Goal: Task Accomplishment & Management: Use online tool/utility

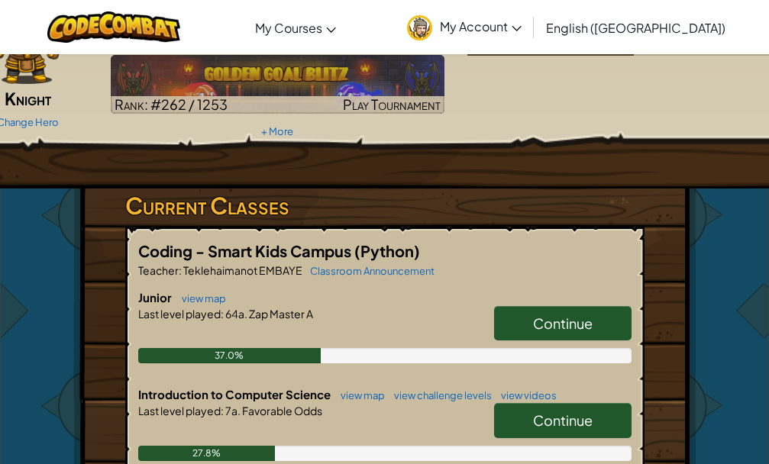
scroll to position [153, 0]
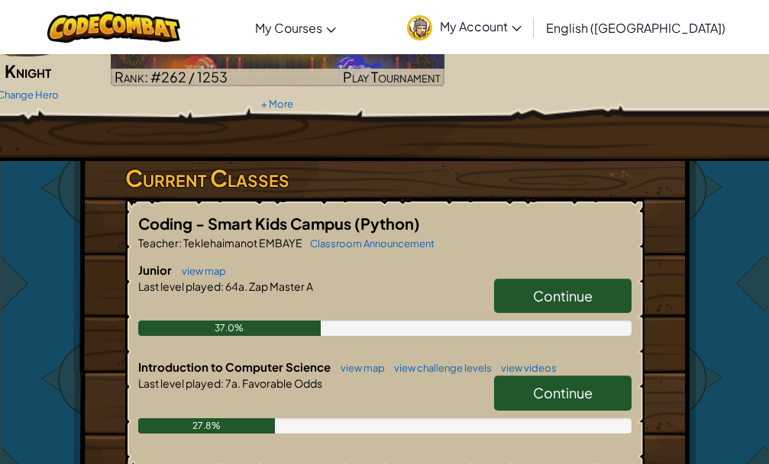
click at [588, 309] on link "Continue" at bounding box center [563, 296] width 138 height 35
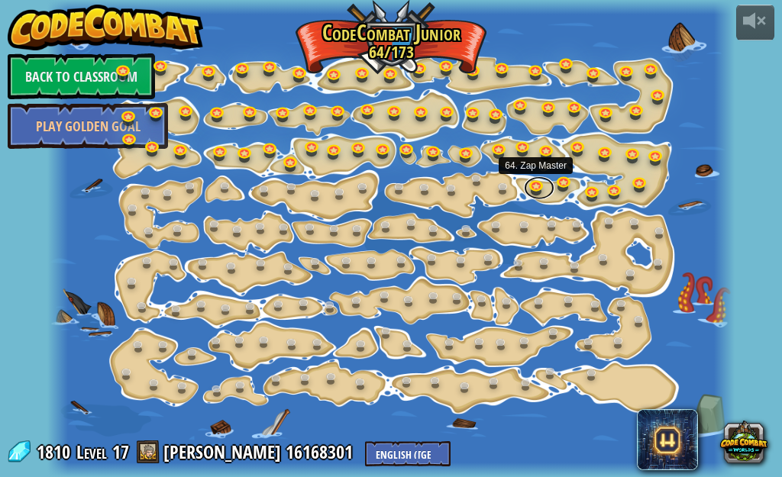
click at [536, 189] on link at bounding box center [539, 187] width 31 height 23
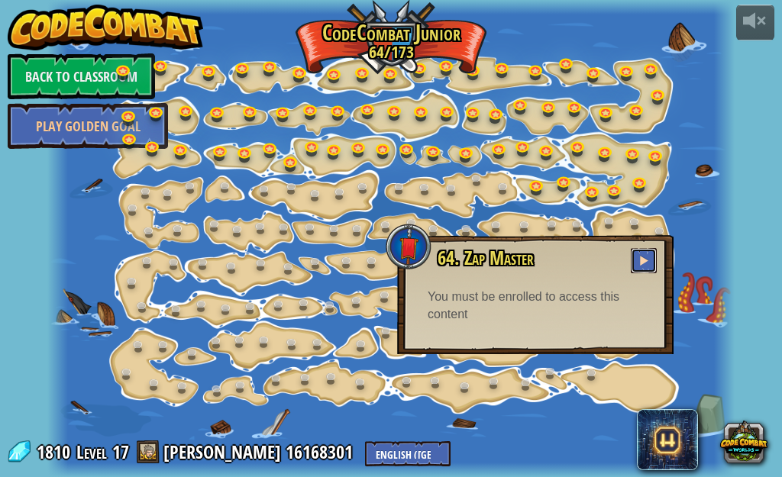
click at [654, 261] on button at bounding box center [644, 260] width 26 height 25
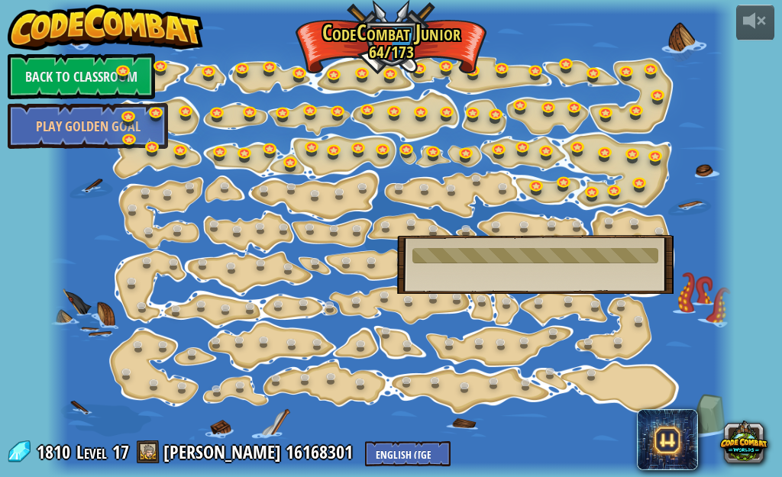
click at [769, 351] on div "powered by Back to Classroom Play Golden Goal 15. Step Change Change step argum…" at bounding box center [391, 238] width 782 height 477
click at [707, 308] on div at bounding box center [391, 238] width 688 height 477
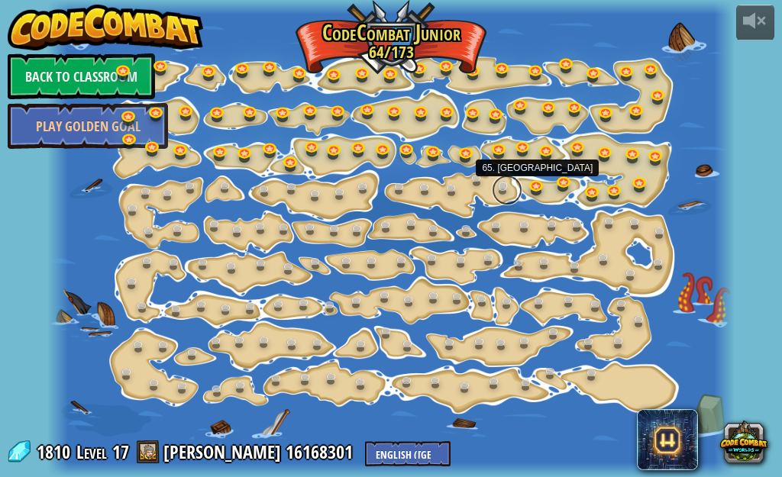
click at [505, 194] on link at bounding box center [507, 190] width 31 height 31
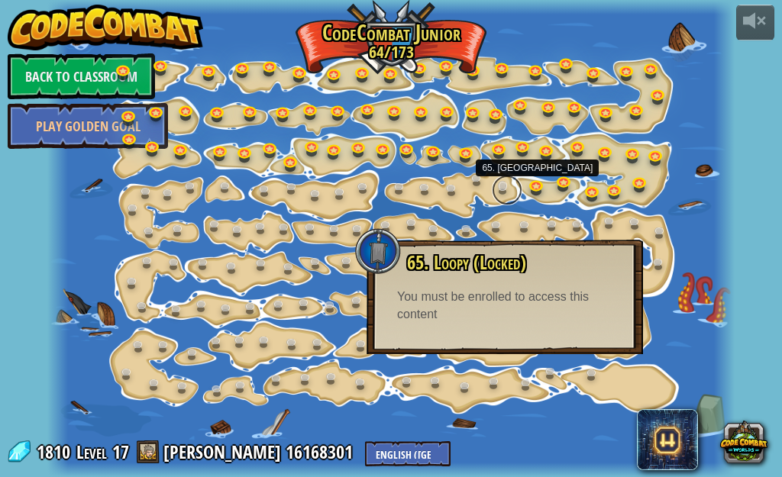
click at [504, 183] on link at bounding box center [507, 190] width 31 height 31
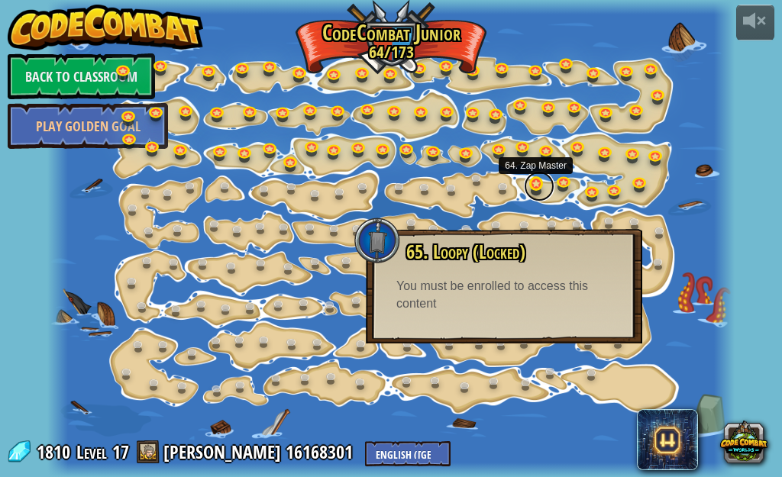
click at [535, 184] on link at bounding box center [539, 186] width 31 height 31
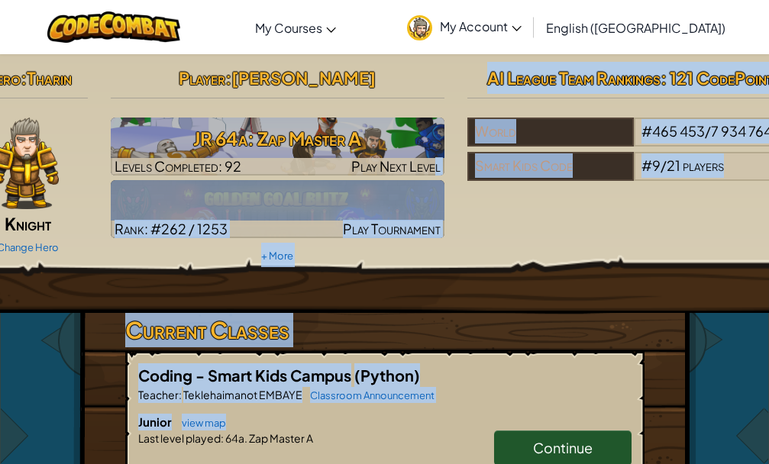
drag, startPoint x: 416, startPoint y: 406, endPoint x: 452, endPoint y: 193, distance: 215.4
click at [442, 173] on div "Hero : [PERSON_NAME] Change Hero Player : [PERSON_NAME] 64a: Zap Master A Level…" at bounding box center [384, 449] width 623 height 790
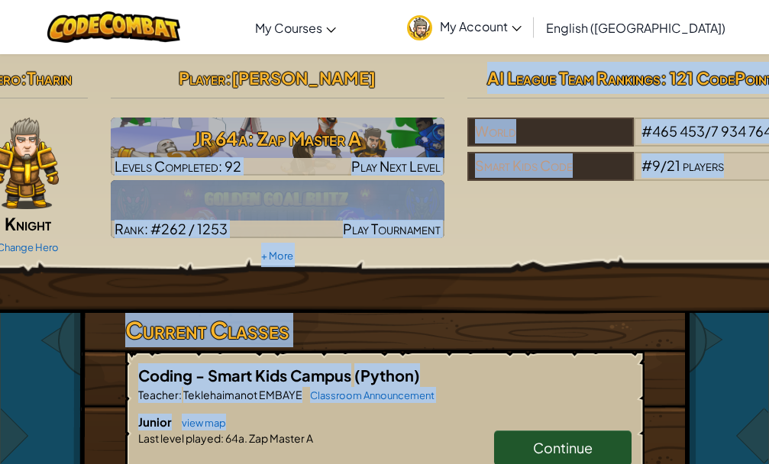
drag, startPoint x: 522, startPoint y: 322, endPoint x: 503, endPoint y: 209, distance: 113.8
copy div "Levels Completed: 92 Play Next Level Rank: #262 / 1253 Play Tournament + More A…"
click at [507, 222] on div "Hero : [PERSON_NAME] Change Hero Player : [PERSON_NAME] 64a: Zap Master A Level…" at bounding box center [385, 165] width 856 height 206
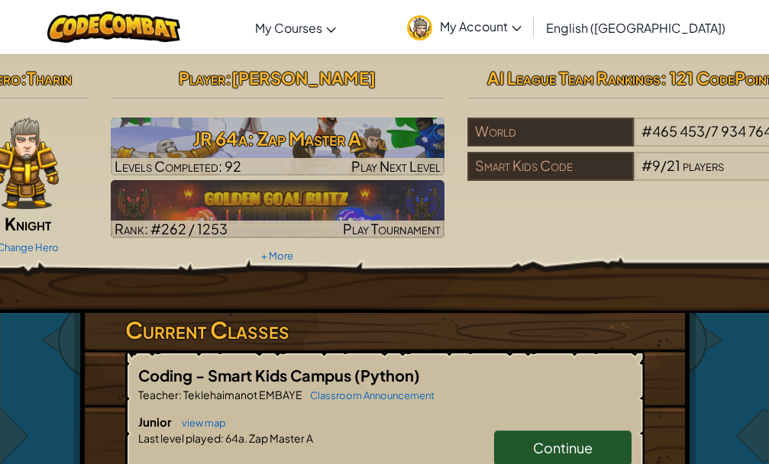
click at [536, 441] on span "Continue" at bounding box center [563, 448] width 60 height 18
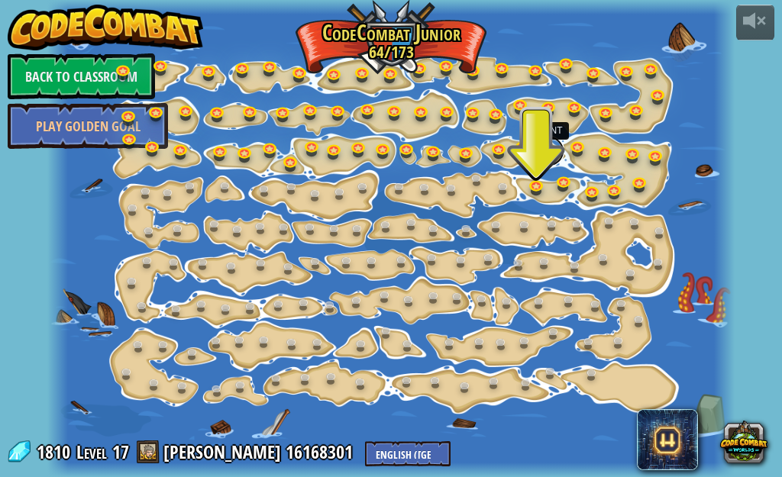
click at [552, 156] on link at bounding box center [549, 151] width 31 height 31
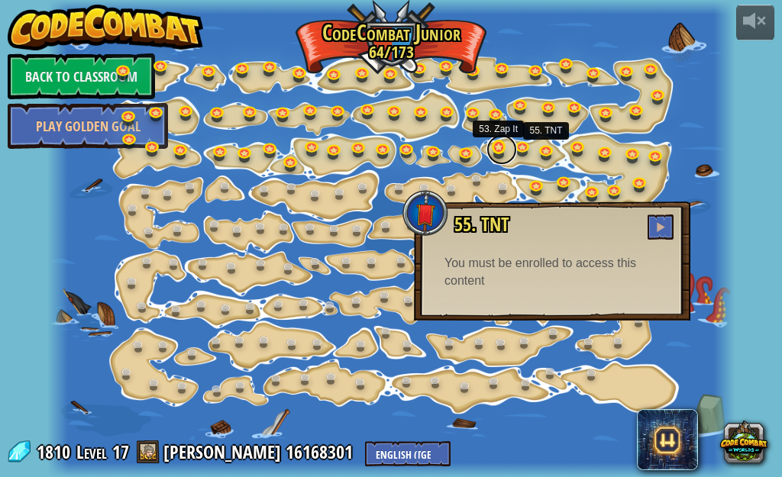
click at [500, 159] on link at bounding box center [502, 149] width 31 height 31
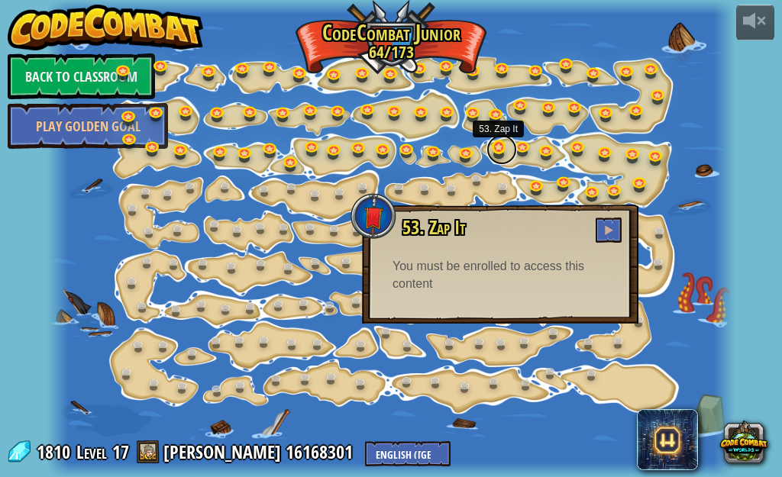
click at [500, 159] on link at bounding box center [502, 149] width 31 height 31
click at [506, 150] on link at bounding box center [502, 149] width 31 height 31
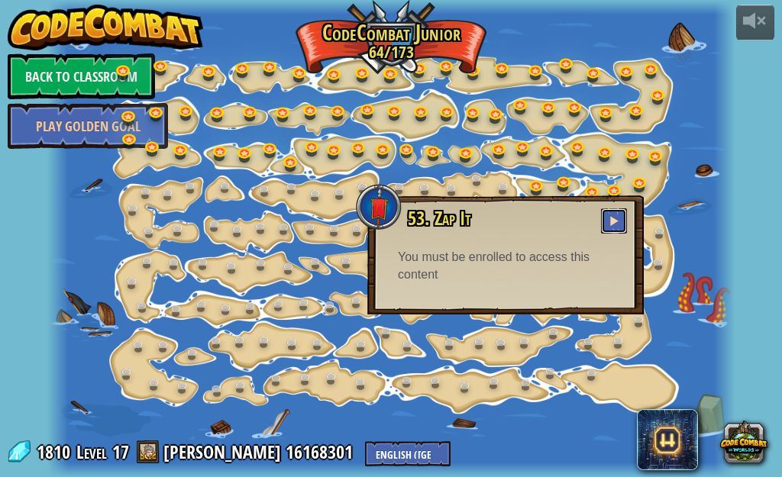
click at [612, 212] on button at bounding box center [614, 221] width 26 height 25
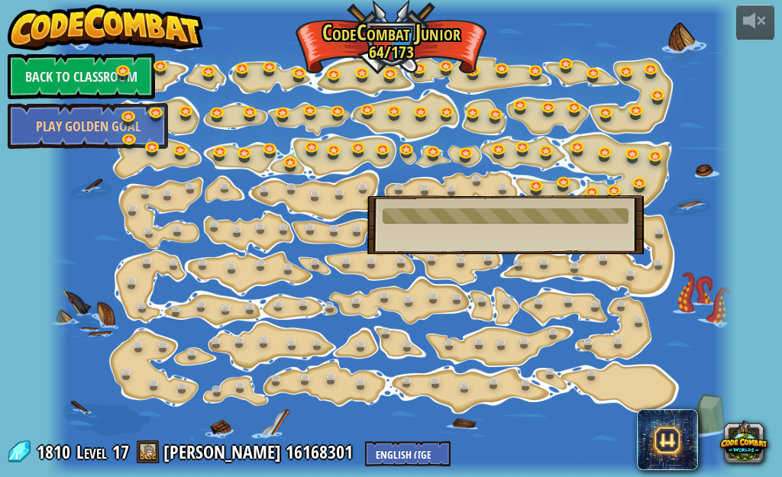
click at [531, 36] on div at bounding box center [391, 238] width 688 height 477
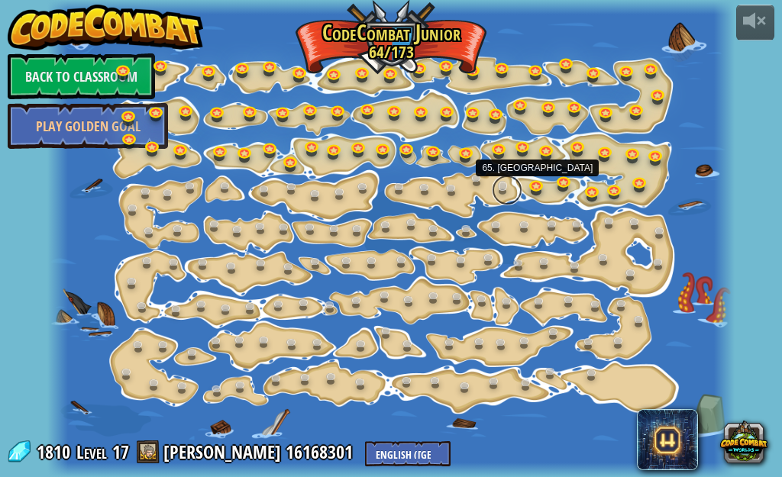
click at [498, 194] on link at bounding box center [507, 190] width 31 height 31
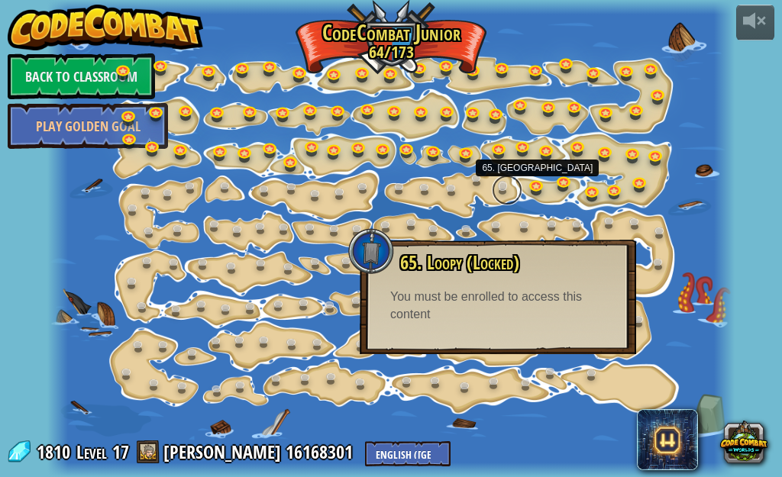
click at [499, 193] on link at bounding box center [507, 190] width 31 height 31
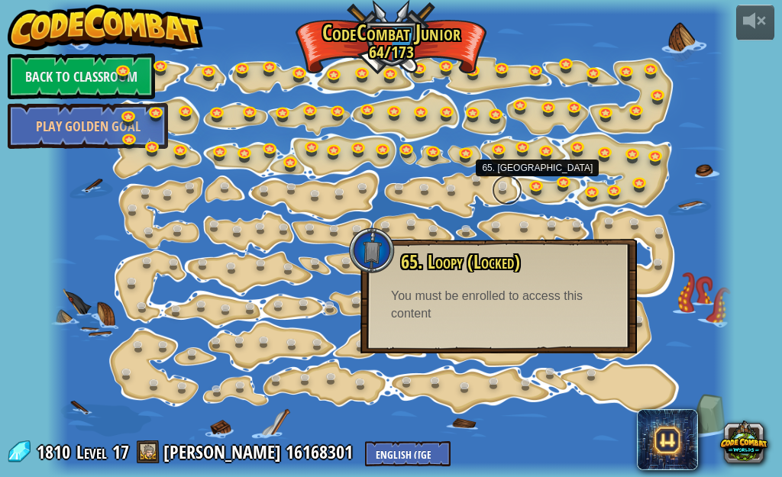
click at [501, 191] on link at bounding box center [507, 190] width 31 height 31
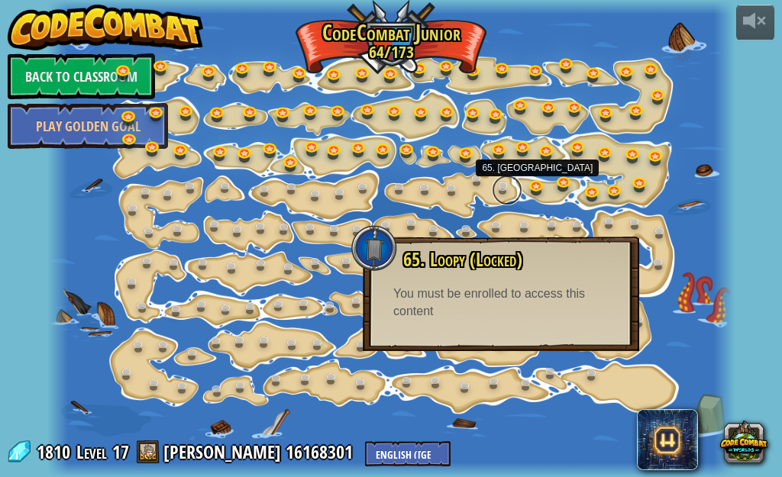
click at [501, 189] on link at bounding box center [507, 190] width 31 height 31
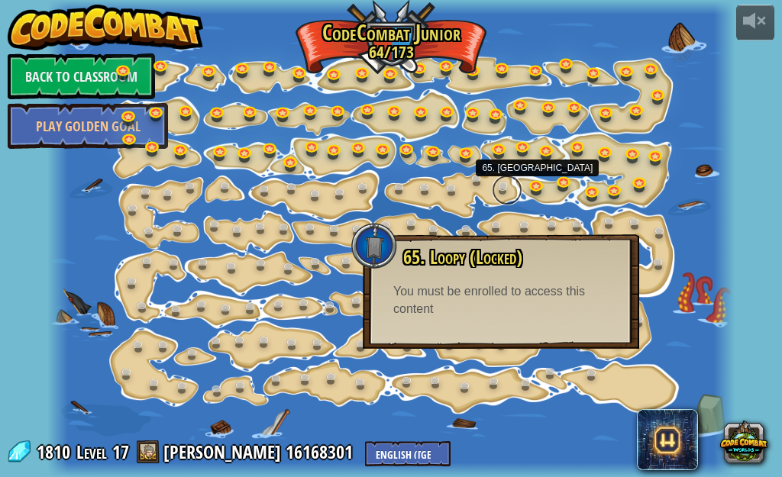
click at [501, 189] on link at bounding box center [507, 190] width 31 height 31
click at [502, 187] on link at bounding box center [507, 190] width 31 height 31
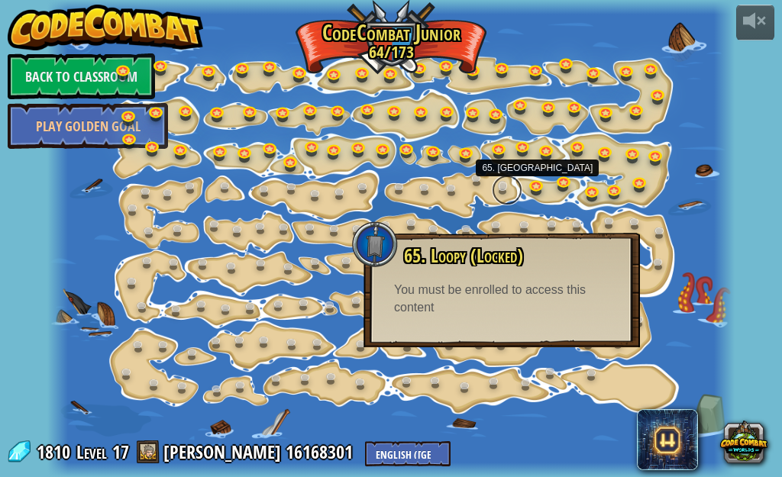
drag, startPoint x: 502, startPoint y: 187, endPoint x: 502, endPoint y: 179, distance: 8.4
click at [502, 179] on link at bounding box center [507, 190] width 31 height 31
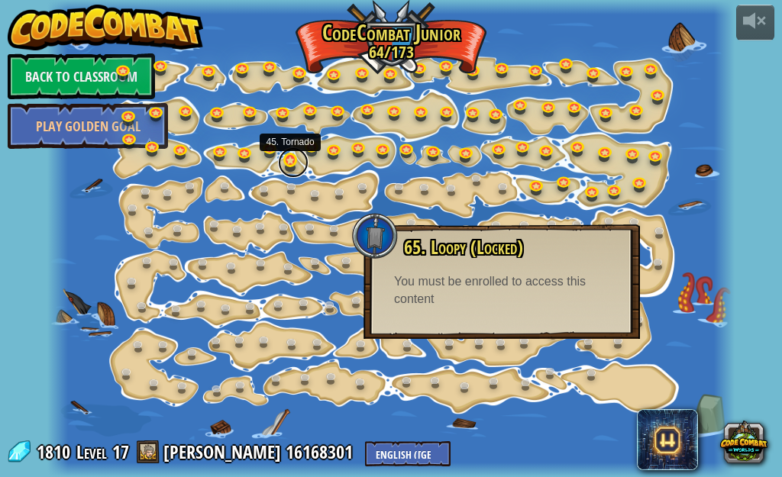
click at [287, 160] on link at bounding box center [293, 162] width 31 height 31
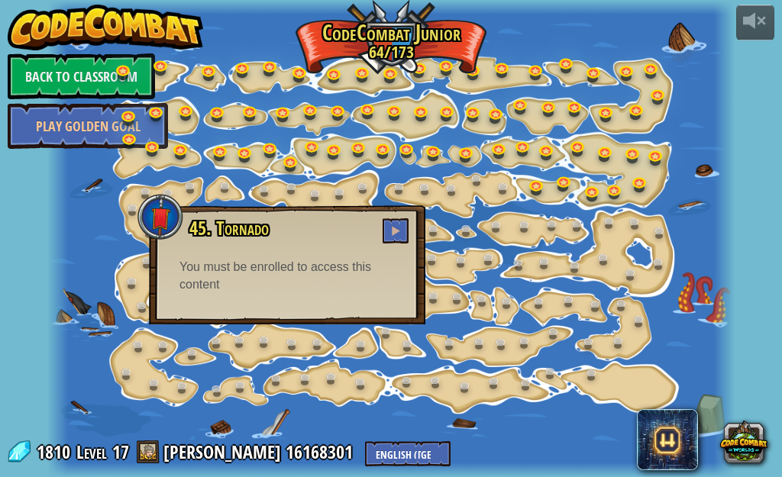
drag, startPoint x: 551, startPoint y: 20, endPoint x: 226, endPoint y: 3, distance: 325.1
drag, startPoint x: 226, startPoint y: 3, endPoint x: 560, endPoint y: 10, distance: 333.9
click at [560, 10] on div at bounding box center [391, 7] width 688 height 15
click at [577, 34] on div at bounding box center [391, 238] width 688 height 477
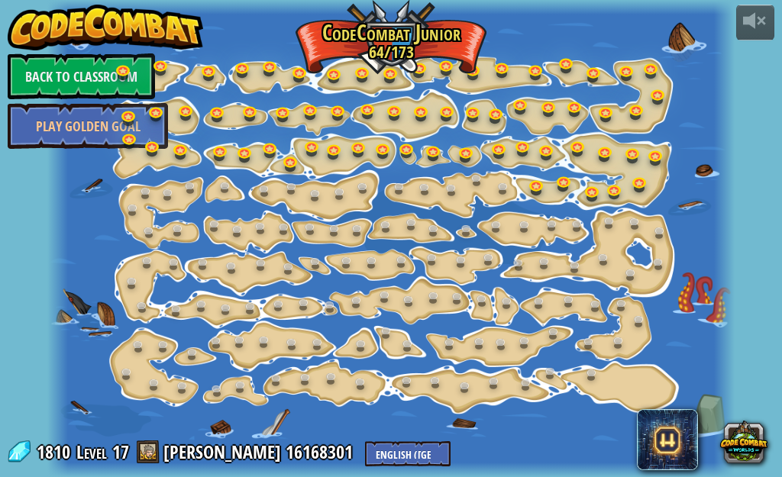
click at [1, 175] on div "powered by Back to Classroom Play Golden Goal 15. Step Change Change step argum…" at bounding box center [391, 238] width 782 height 477
click at [63, 124] on link "Play Golden Goal" at bounding box center [88, 126] width 160 height 46
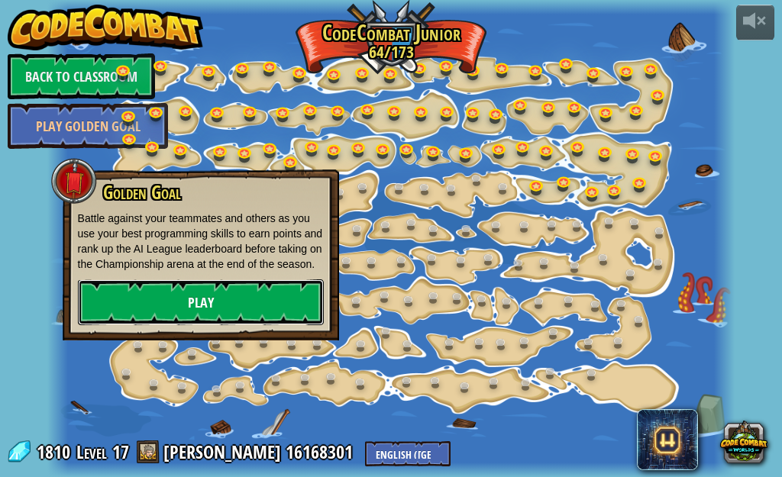
click at [199, 295] on link "Play" at bounding box center [201, 303] width 246 height 46
click at [200, 293] on link "Play" at bounding box center [201, 303] width 246 height 46
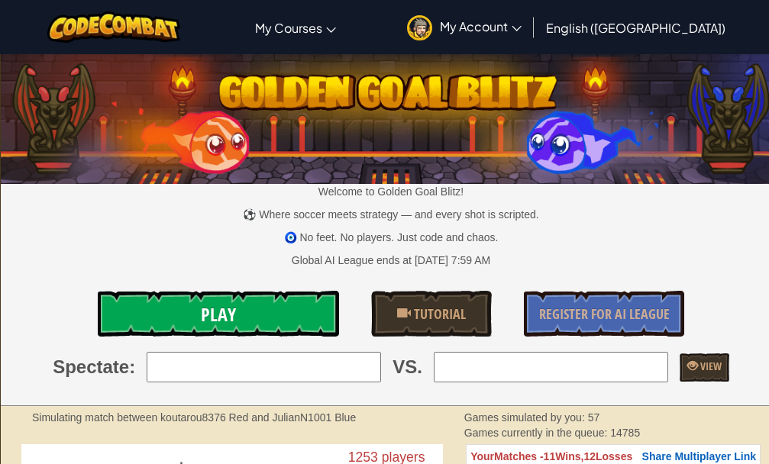
click at [187, 306] on link "Play" at bounding box center [218, 314] width 241 height 46
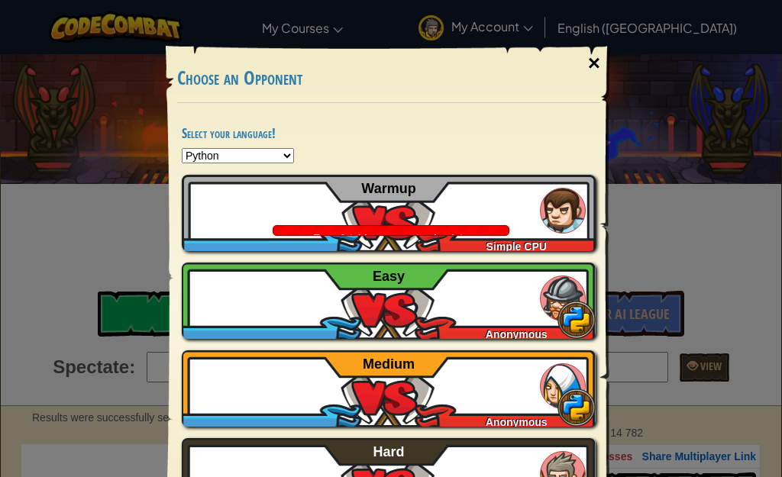
drag, startPoint x: 439, startPoint y: 252, endPoint x: 592, endPoint y: 63, distance: 243.9
click at [592, 63] on div "×" at bounding box center [594, 63] width 35 height 44
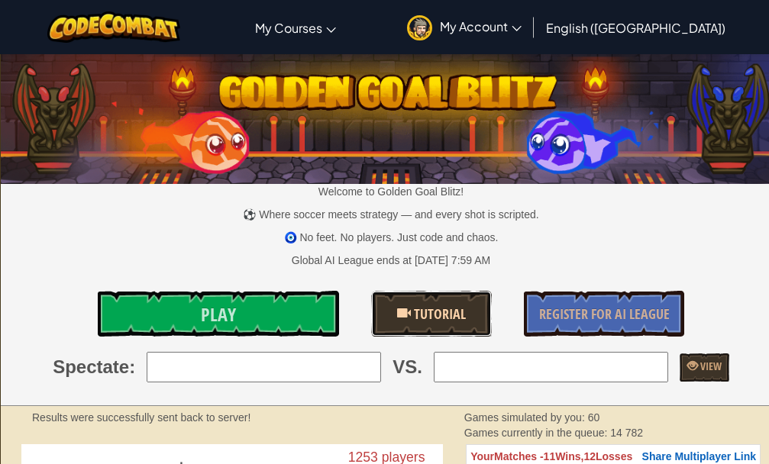
click at [389, 320] on link "Tutorial" at bounding box center [431, 314] width 121 height 46
